Goal: Task Accomplishment & Management: Complete application form

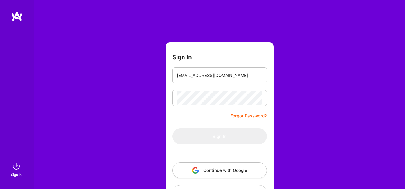
click at [304, 51] on div "Sign In [EMAIL_ADDRESS][DOMAIN_NAME] Forgot Password? Sign In Continue with Goo…" at bounding box center [219, 105] width 371 height 211
click at [245, 73] on input "[EMAIL_ADDRESS][DOMAIN_NAME]" at bounding box center [220, 75] width 86 height 14
type input "[EMAIL_ADDRESS][DOMAIN_NAME]"
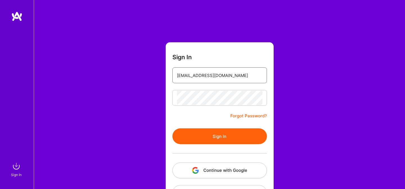
click at [241, 78] on input "[EMAIL_ADDRESS][DOMAIN_NAME]" at bounding box center [220, 75] width 86 height 14
click at [290, 91] on div "Sign In [EMAIL_ADDRESS][DOMAIN_NAME] Forgot Password? Sign In Continue with Goo…" at bounding box center [219, 105] width 371 height 211
click at [218, 140] on button "Sign In" at bounding box center [220, 136] width 95 height 16
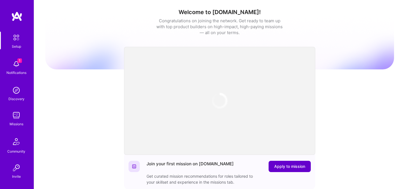
click at [287, 167] on span "Apply to mission" at bounding box center [289, 166] width 31 height 6
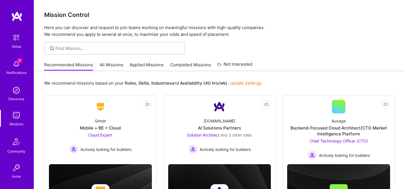
click at [148, 66] on link "Applied Missions" at bounding box center [147, 66] width 34 height 9
